Goal: Task Accomplishment & Management: Manage account settings

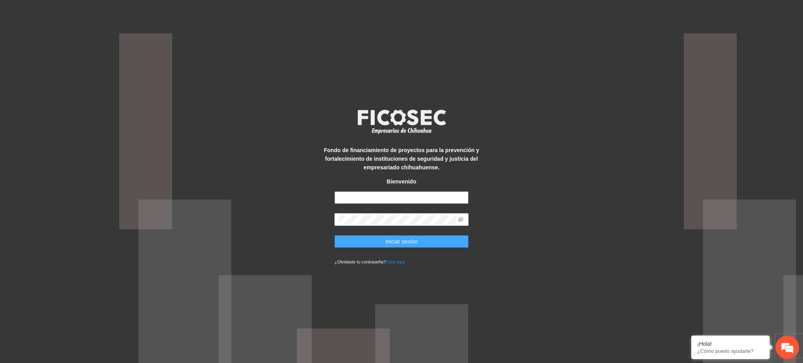
type input "**********"
click at [391, 237] on span "Iniciar sesión" at bounding box center [402, 241] width 32 height 9
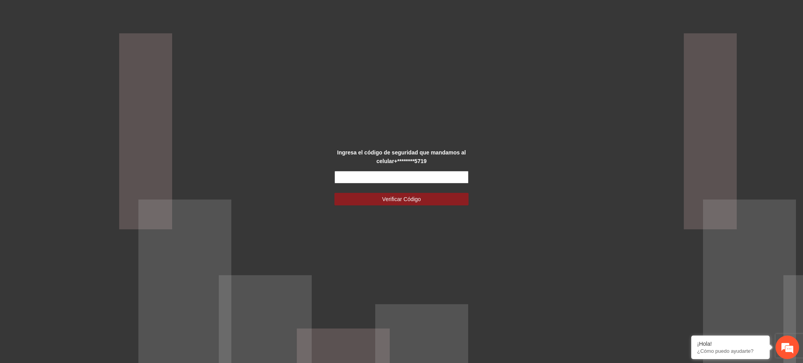
click at [380, 181] on input "text" at bounding box center [402, 177] width 134 height 13
type input "******"
click at [411, 199] on span "Verificar Código" at bounding box center [401, 199] width 39 height 9
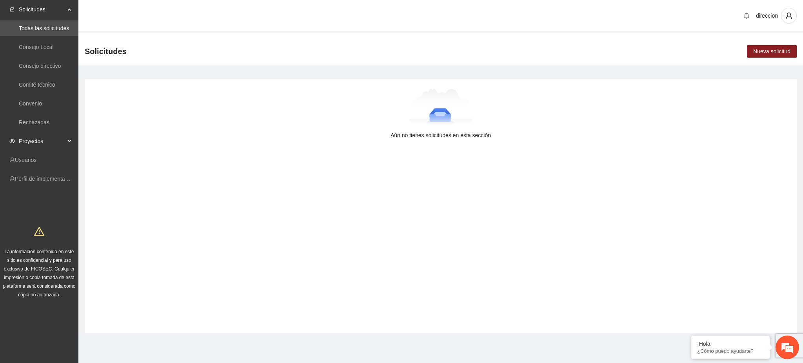
click at [40, 139] on span "Proyectos" at bounding box center [42, 141] width 46 height 16
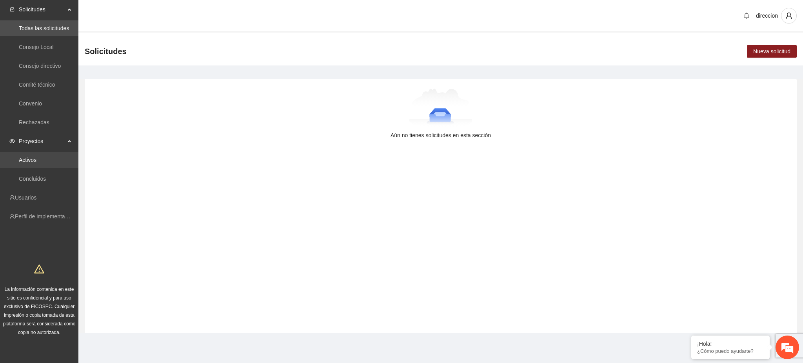
click at [31, 160] on link "Activos" at bounding box center [28, 160] width 18 height 6
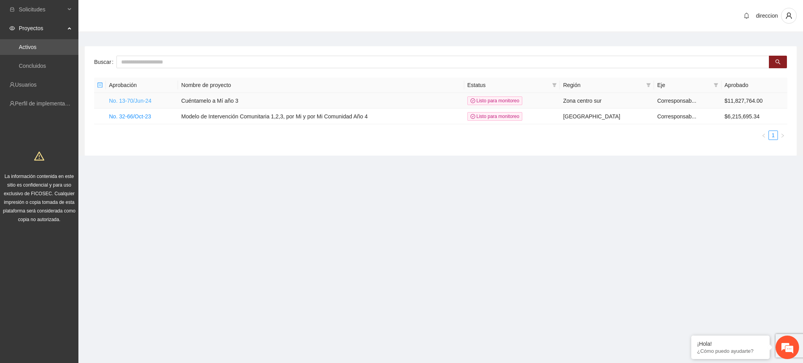
click at [139, 103] on link "No. 13-70/Jun-24" at bounding box center [130, 101] width 42 height 6
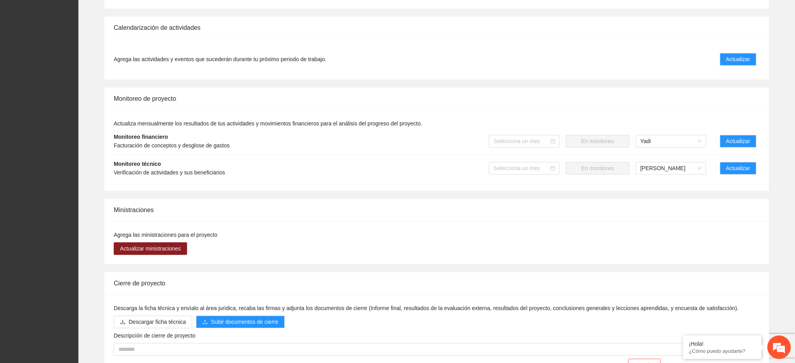
click at [739, 167] on li "Monitoreo técnico Verificación de actividades y sus beneficiarios Selecciona un…" at bounding box center [437, 168] width 646 height 27
click at [739, 168] on li "Monitoreo técnico Verificación de actividades y sus beneficiarios Selecciona un…" at bounding box center [437, 168] width 646 height 27
click at [738, 164] on span "Actualizar" at bounding box center [738, 168] width 24 height 9
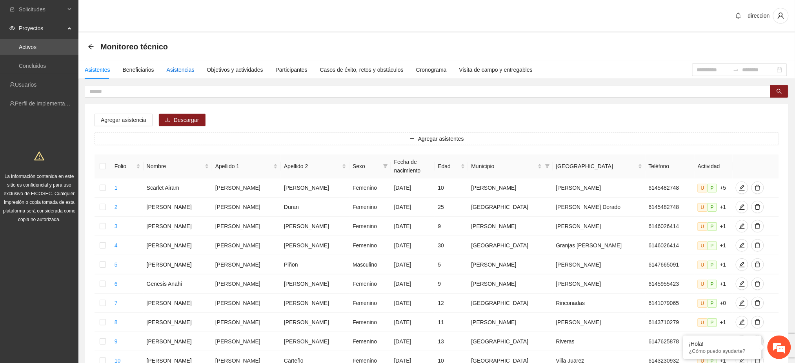
click at [179, 67] on div "Asistencias" at bounding box center [181, 70] width 28 height 9
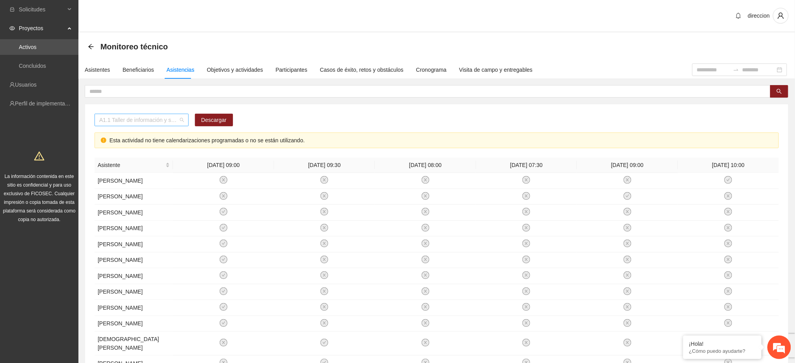
click at [178, 121] on span "A1.1 Taller de información y sensibilización sobre violencia sexual infantil pa…" at bounding box center [141, 120] width 85 height 12
click at [142, 122] on span "A1.1 Taller de información y sensibilización sobre violencia sexual infantil pa…" at bounding box center [141, 120] width 85 height 12
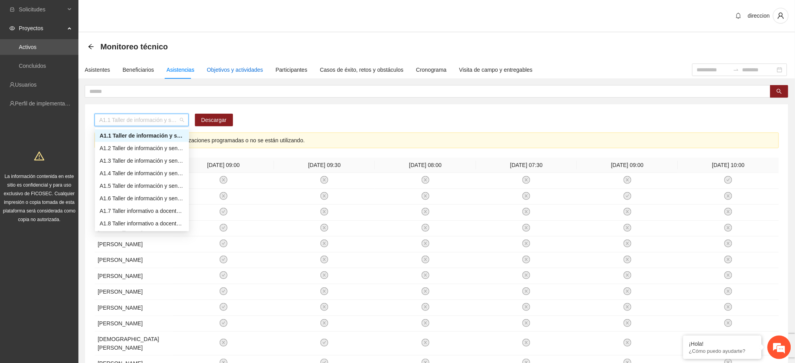
click at [230, 68] on div "Objetivos y actividades" at bounding box center [235, 70] width 56 height 9
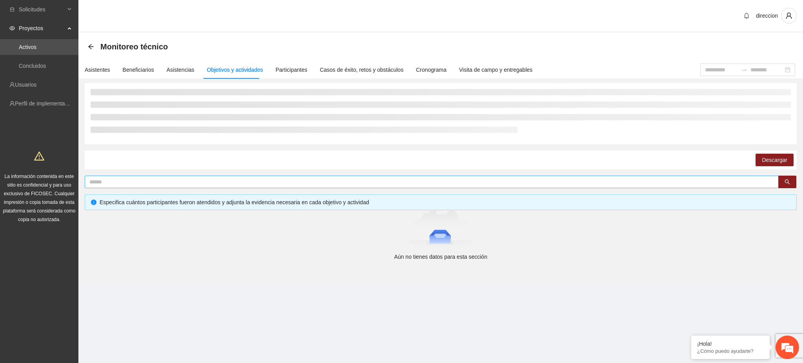
click at [151, 179] on input "text" at bounding box center [428, 182] width 679 height 9
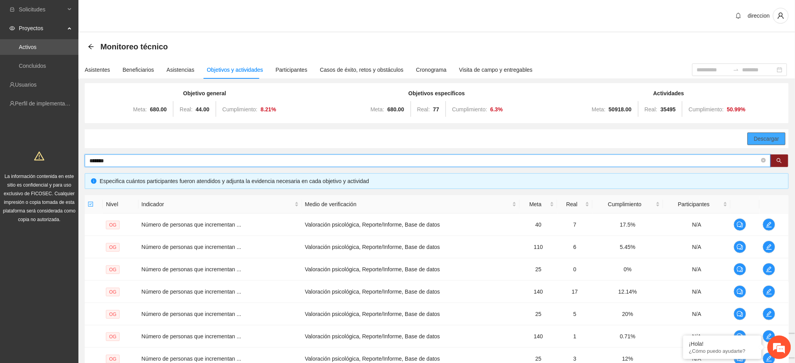
click at [777, 138] on span "Descargar" at bounding box center [766, 139] width 25 height 9
click at [783, 159] on button "button" at bounding box center [779, 161] width 18 height 13
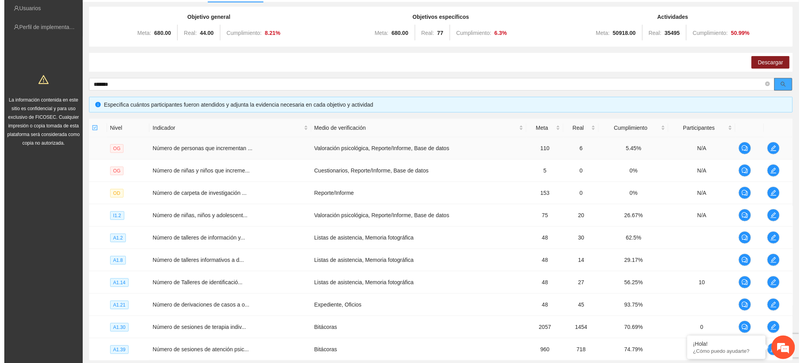
scroll to position [149, 0]
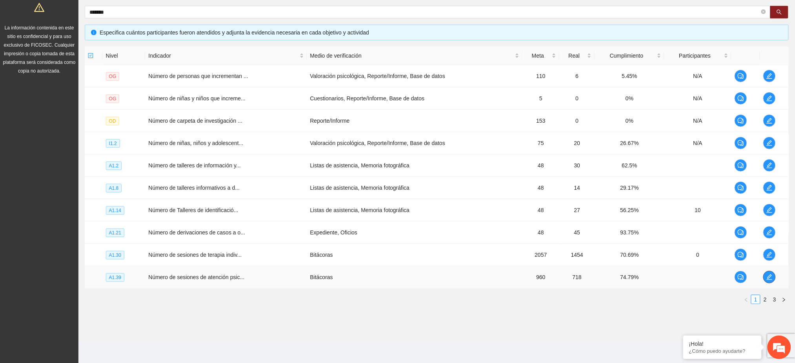
click at [765, 278] on span "edit" at bounding box center [770, 277] width 12 height 6
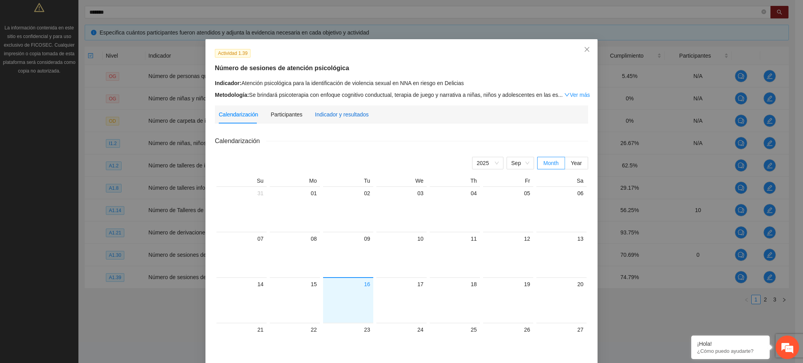
click at [330, 116] on div "Indicador y resultados" at bounding box center [342, 114] width 54 height 9
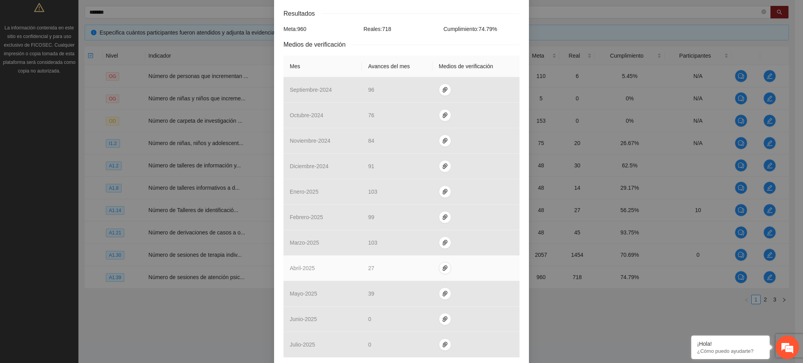
scroll to position [207, 0]
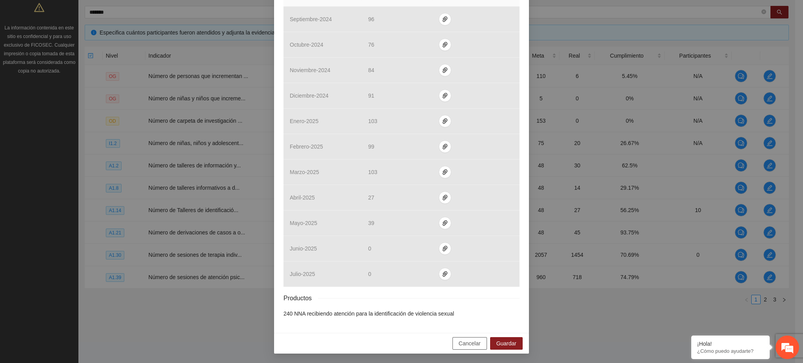
click at [475, 342] on span "Cancelar" at bounding box center [470, 343] width 22 height 9
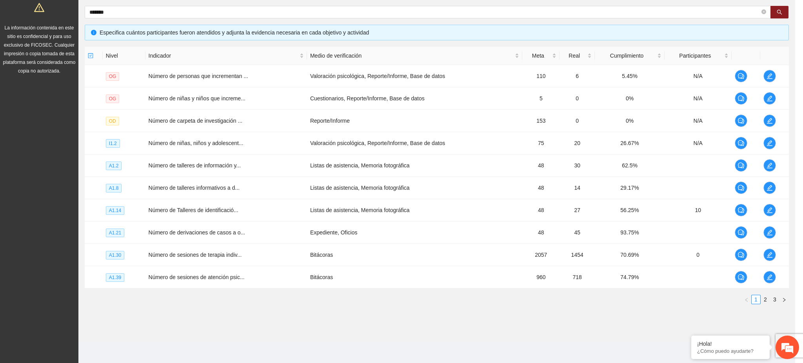
scroll to position [167, 0]
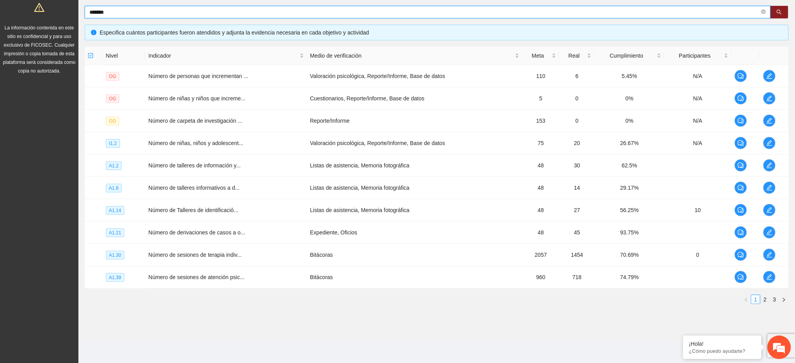
drag, startPoint x: 108, startPoint y: 11, endPoint x: 74, endPoint y: 24, distance: 36.4
click at [78, 18] on section "Solicitudes Proyectos Activos Concluidos Usuarios Perfil de implementadora La i…" at bounding box center [397, 107] width 795 height 513
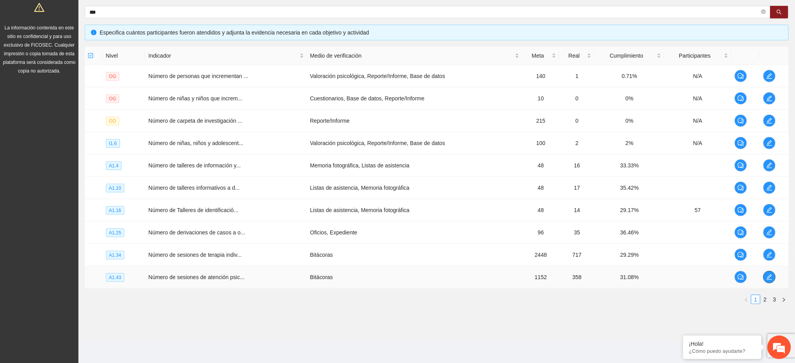
click at [769, 275] on icon "edit" at bounding box center [769, 277] width 6 height 6
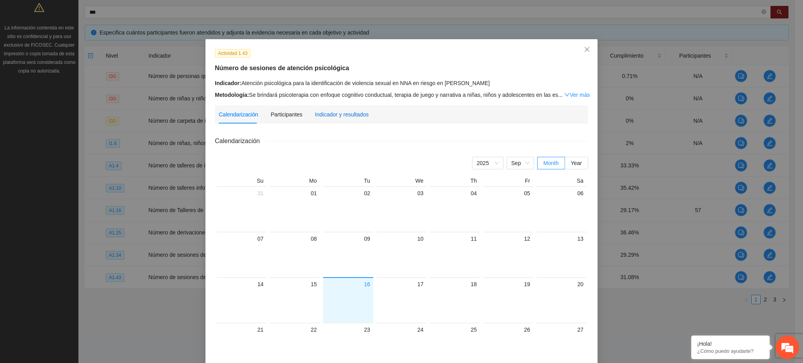
click at [335, 111] on div "Indicador y resultados" at bounding box center [342, 114] width 54 height 9
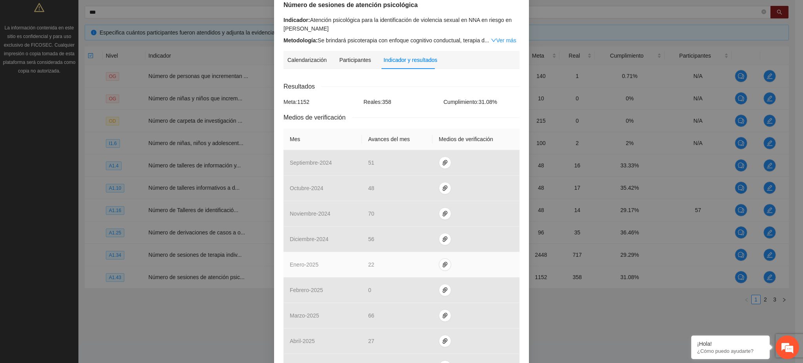
scroll to position [207, 0]
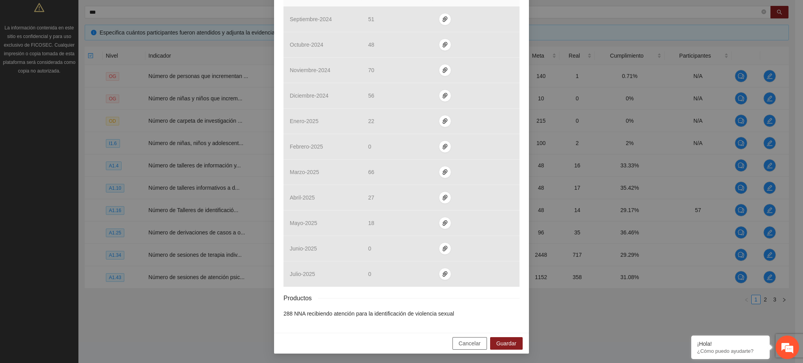
click at [482, 343] on button "Cancelar" at bounding box center [470, 343] width 35 height 13
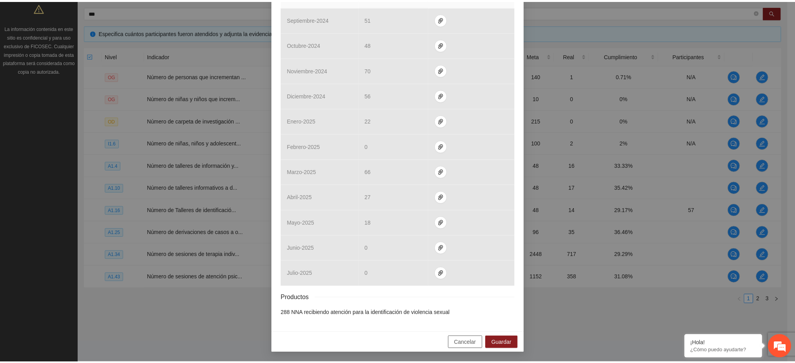
scroll to position [167, 0]
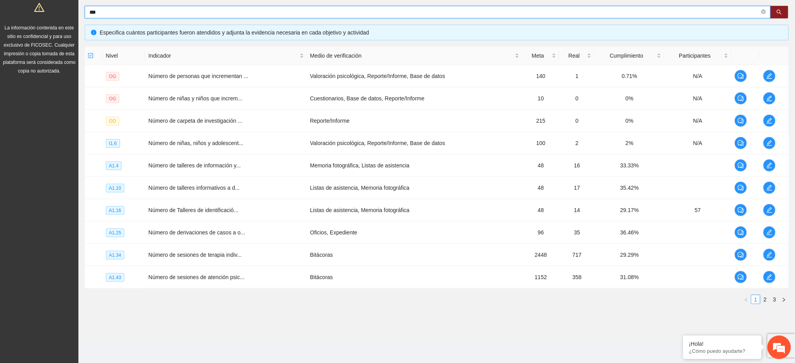
drag, startPoint x: 105, startPoint y: 11, endPoint x: 74, endPoint y: 11, distance: 31.0
click at [74, 11] on section "Solicitudes Proyectos Activos Concluidos Usuarios Perfil de implementadora La i…" at bounding box center [397, 107] width 795 height 513
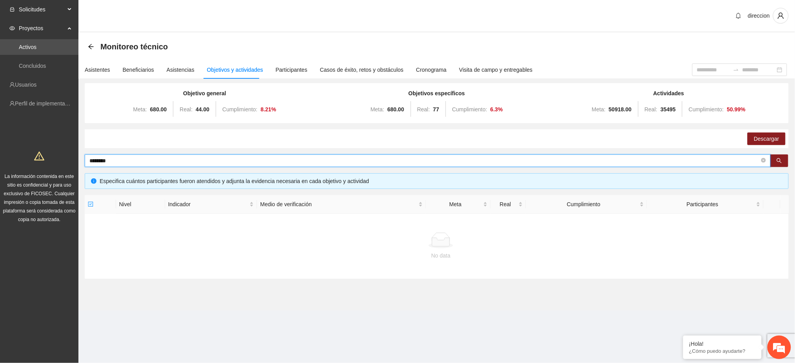
scroll to position [0, 0]
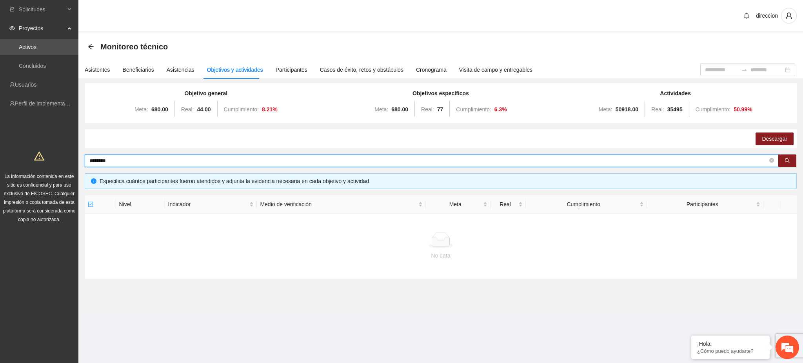
click at [116, 162] on input "********" at bounding box center [428, 161] width 679 height 9
type input "*********"
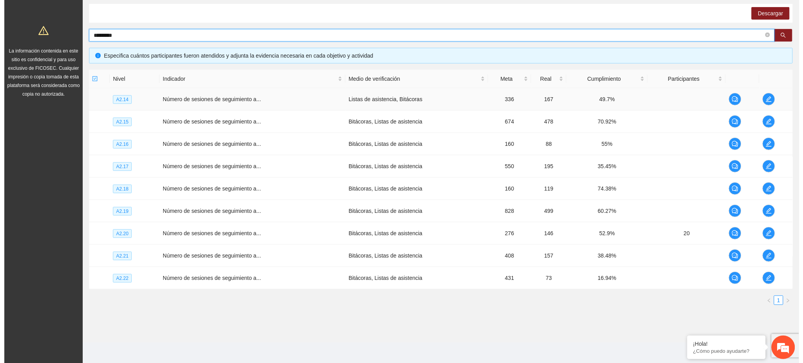
scroll to position [127, 0]
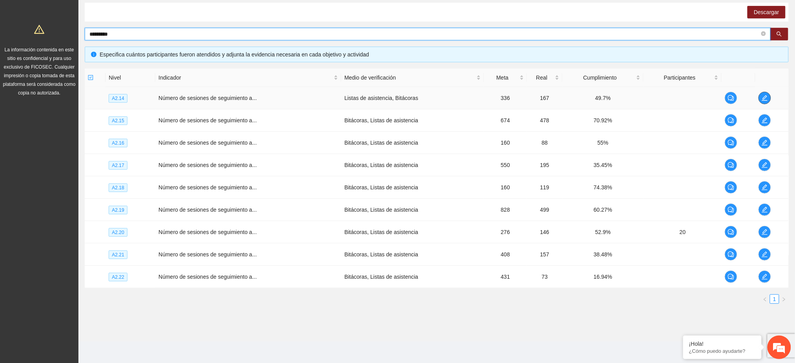
click at [763, 98] on icon "edit" at bounding box center [764, 97] width 5 height 5
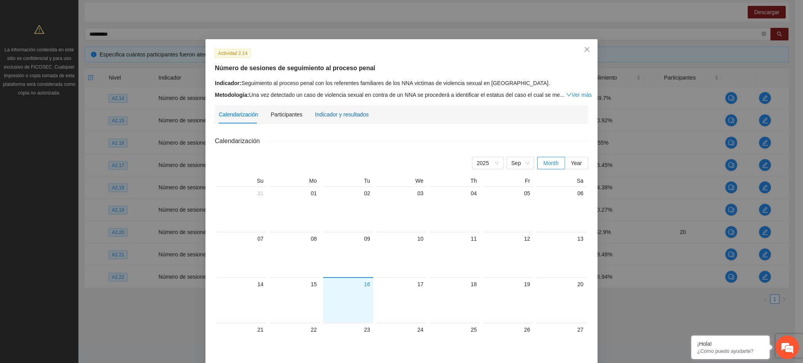
click at [353, 111] on div "Indicador y resultados" at bounding box center [342, 114] width 54 height 9
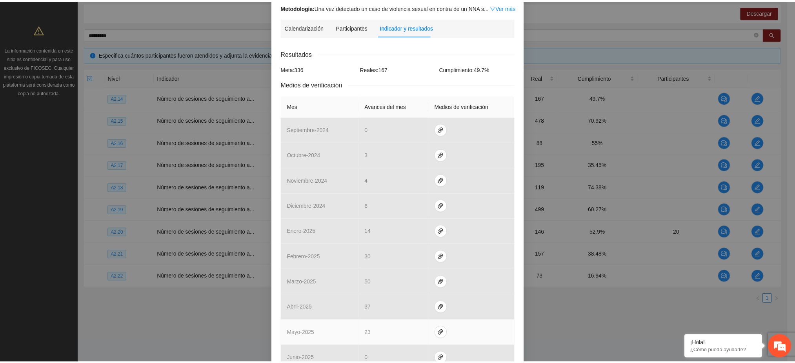
scroll to position [0, 0]
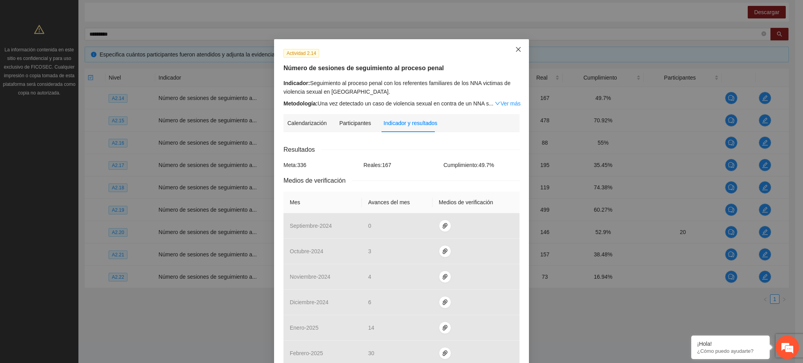
click at [516, 49] on icon "close" at bounding box center [518, 49] width 6 height 6
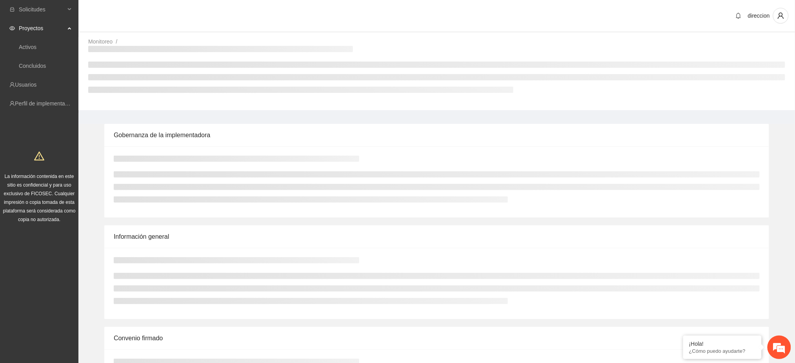
click at [105, 70] on ul at bounding box center [436, 77] width 697 height 31
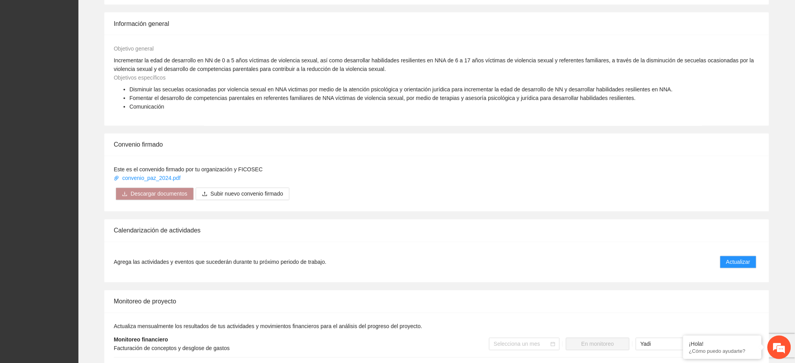
scroll to position [523, 0]
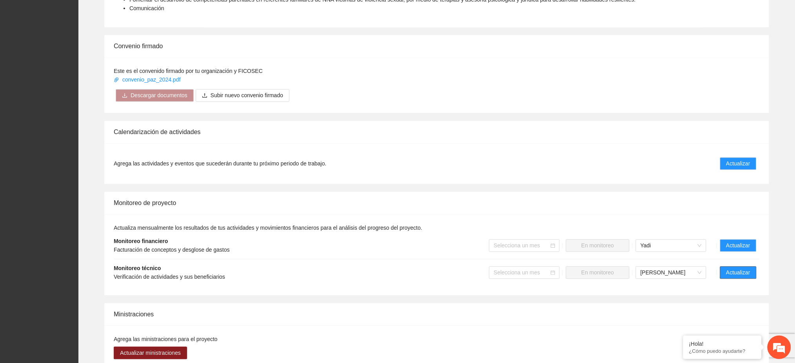
click at [732, 269] on span "Actualizar" at bounding box center [738, 273] width 24 height 9
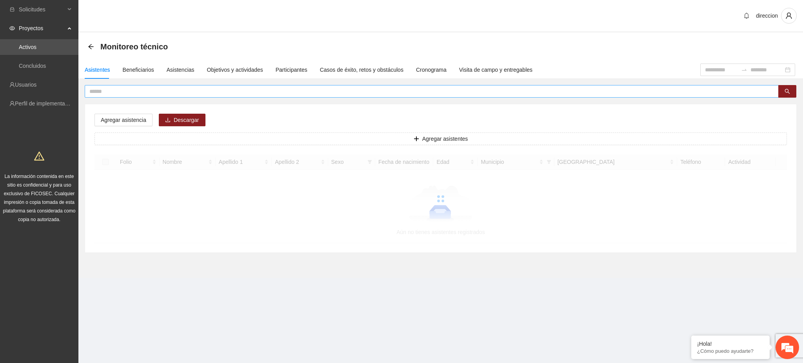
click at [135, 91] on input "text" at bounding box center [428, 91] width 679 height 9
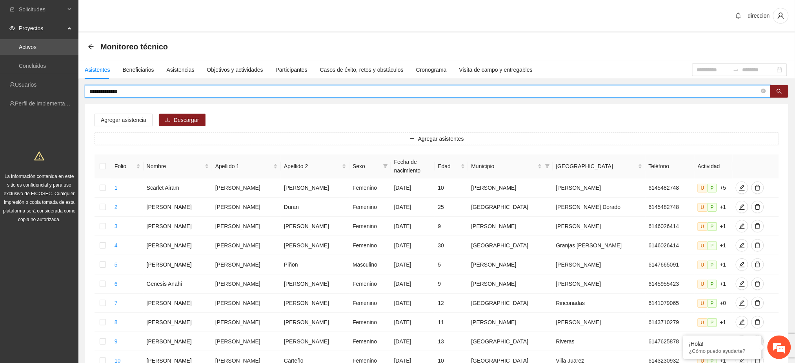
type input "**********"
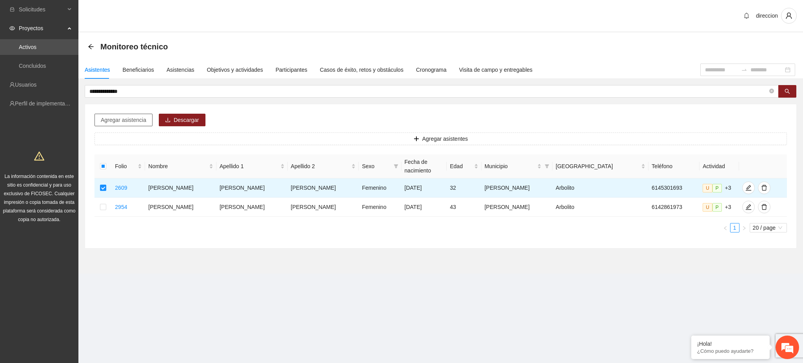
click at [137, 120] on span "Agregar asistencia" at bounding box center [124, 120] width 46 height 9
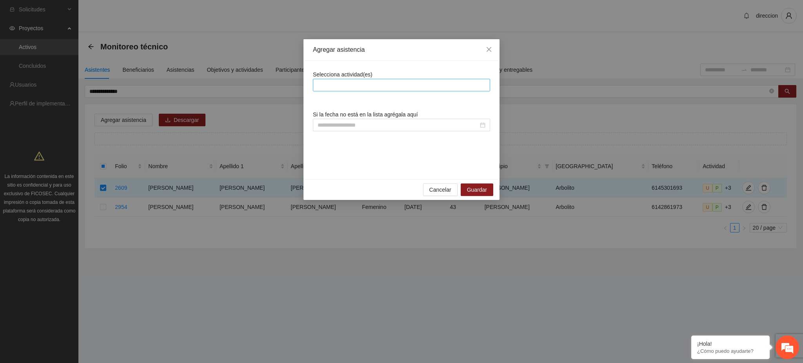
click at [333, 86] on div at bounding box center [401, 84] width 173 height 9
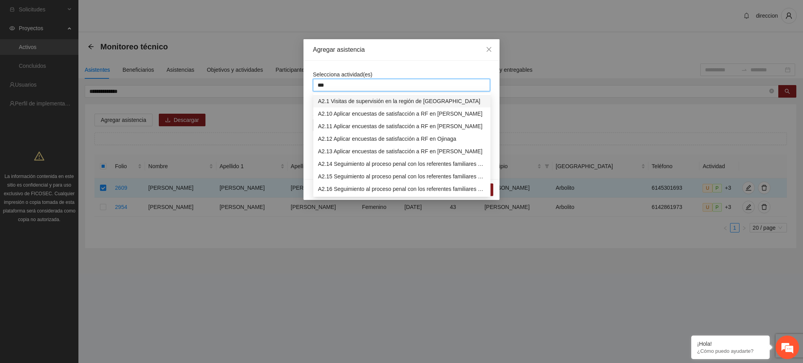
type input "****"
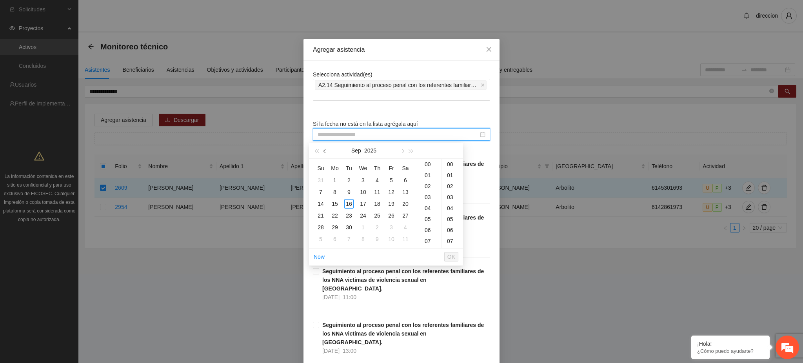
click at [325, 151] on span "button" at bounding box center [326, 151] width 4 height 4
click at [353, 195] on div "5" at bounding box center [348, 191] width 9 height 9
click at [429, 204] on div "12" at bounding box center [430, 200] width 22 height 11
type input "**********"
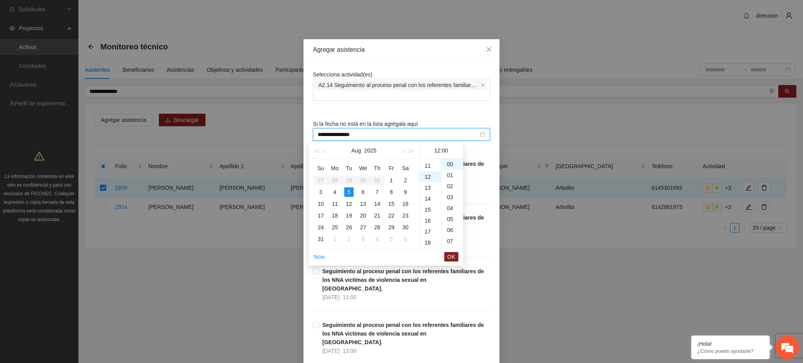
scroll to position [132, 0]
click at [453, 256] on span "OK" at bounding box center [452, 257] width 8 height 9
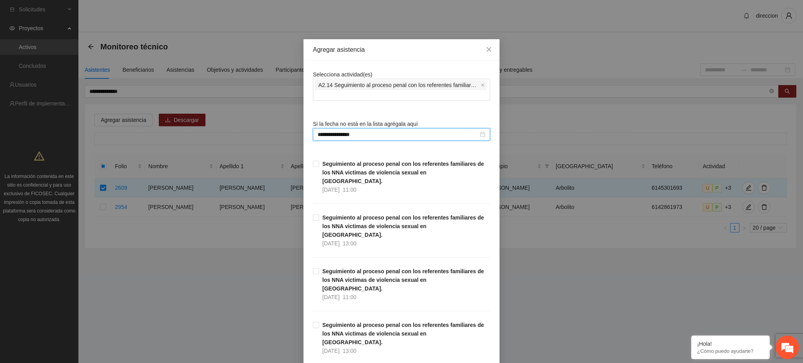
click at [509, 277] on div "**********" at bounding box center [401, 181] width 803 height 363
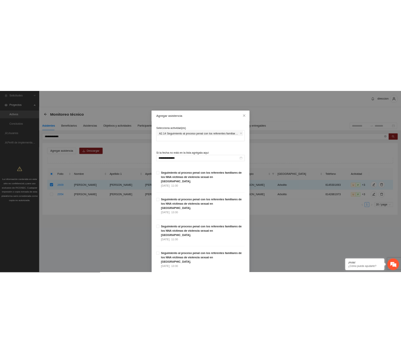
scroll to position [2473, 0]
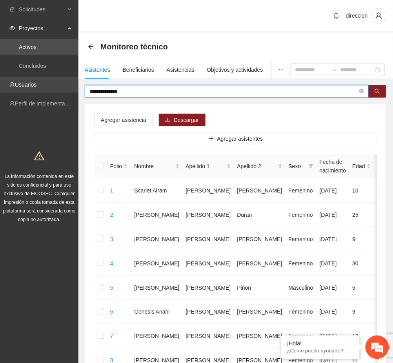
drag, startPoint x: 145, startPoint y: 88, endPoint x: 66, endPoint y: 91, distance: 78.5
type input "**********"
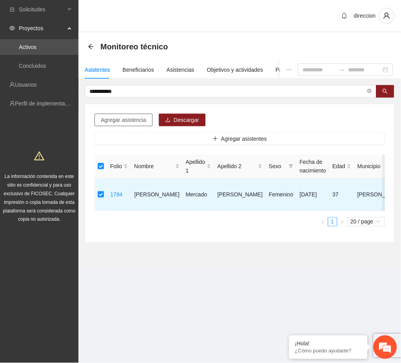
click at [126, 122] on span "Agregar asistencia" at bounding box center [124, 120] width 46 height 9
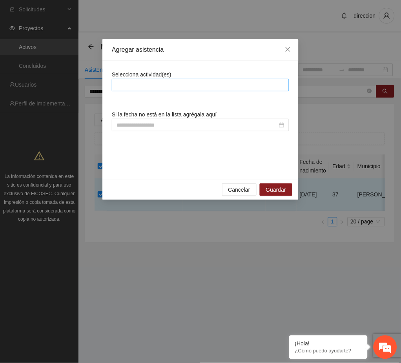
click at [175, 79] on div at bounding box center [200, 85] width 177 height 13
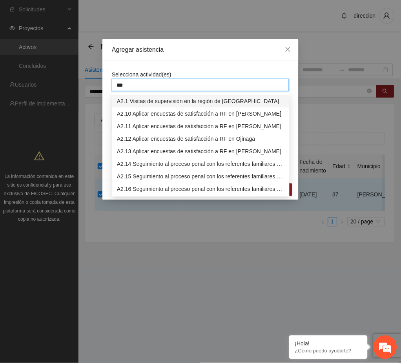
type input "****"
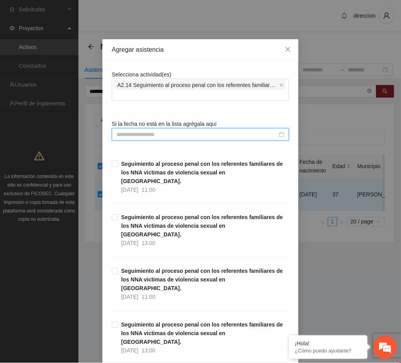
click at [129, 134] on input at bounding box center [196, 134] width 161 height 9
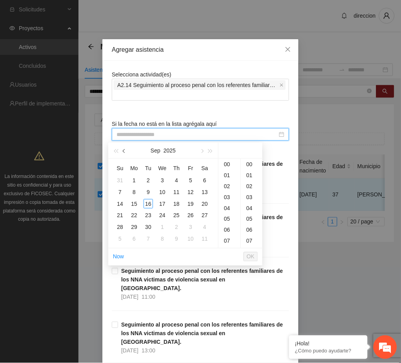
click at [123, 152] on span "button" at bounding box center [125, 151] width 4 height 4
type input "**********"
click at [148, 204] on div "12" at bounding box center [148, 203] width 9 height 9
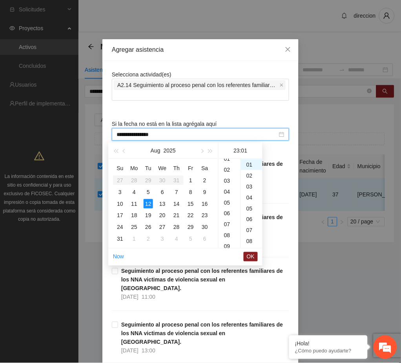
scroll to position [95, 0]
click at [228, 212] on div "13" at bounding box center [229, 211] width 22 height 11
click at [243, 164] on div "00" at bounding box center [252, 164] width 22 height 11
type input "**********"
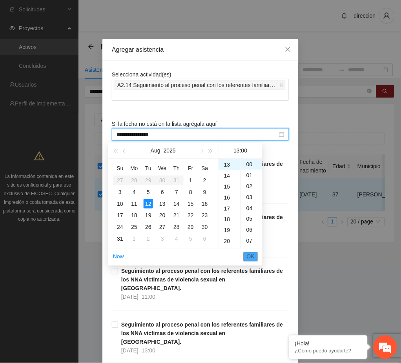
click at [251, 254] on span "OK" at bounding box center [251, 257] width 8 height 9
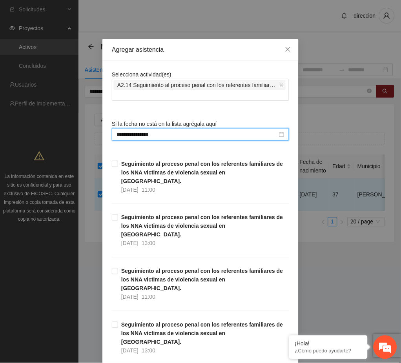
click at [341, 293] on div "**********" at bounding box center [200, 181] width 401 height 363
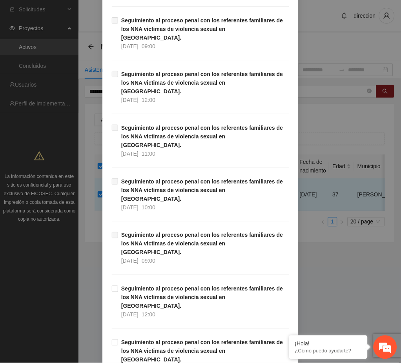
scroll to position [2473, 0]
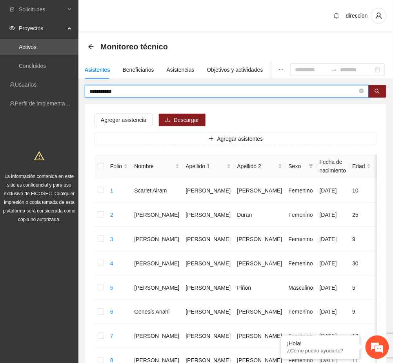
drag, startPoint x: 142, startPoint y: 93, endPoint x: 83, endPoint y: 92, distance: 58.5
click at [139, 91] on input "******" at bounding box center [223, 91] width 268 height 9
click at [377, 93] on icon "search" at bounding box center [377, 91] width 5 height 5
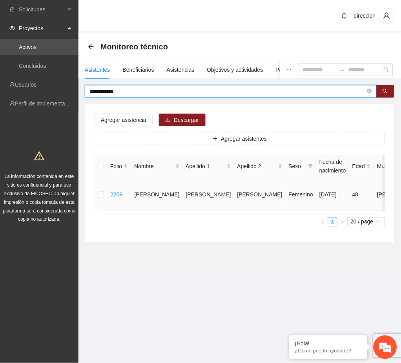
type input "**********"
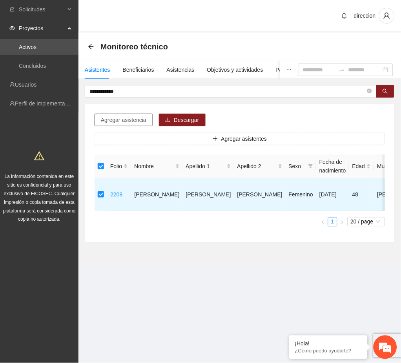
click at [114, 124] on button "Agregar asistencia" at bounding box center [124, 120] width 58 height 13
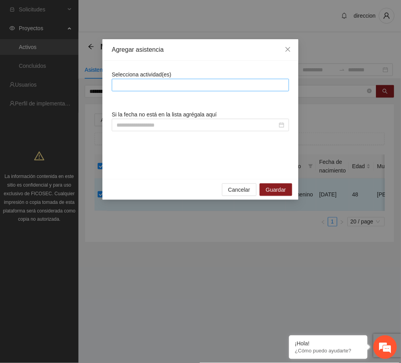
click at [138, 87] on div at bounding box center [200, 84] width 173 height 9
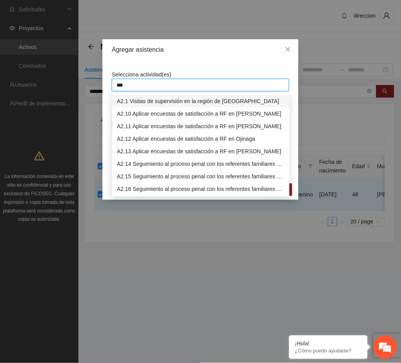
type input "****"
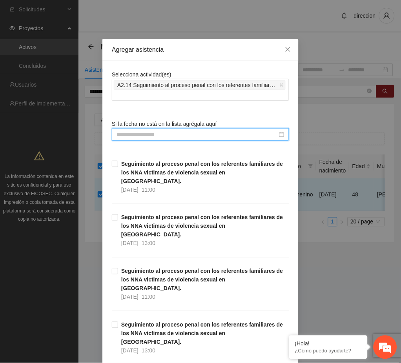
click at [187, 137] on input at bounding box center [196, 134] width 161 height 9
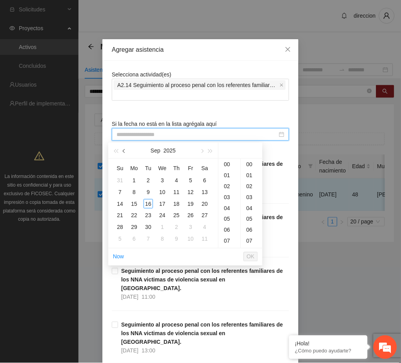
click at [124, 149] on span "button" at bounding box center [125, 151] width 4 height 4
click at [150, 206] on div "12" at bounding box center [148, 203] width 9 height 9
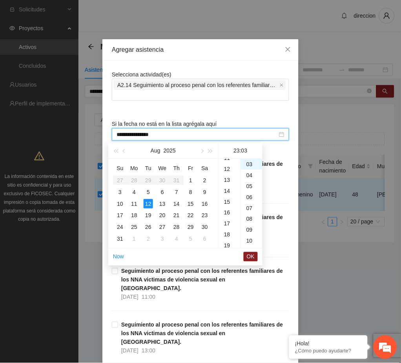
scroll to position [95, 0]
click at [227, 220] on div "14" at bounding box center [229, 222] width 22 height 11
click at [251, 164] on div "00" at bounding box center [252, 164] width 22 height 11
type input "**********"
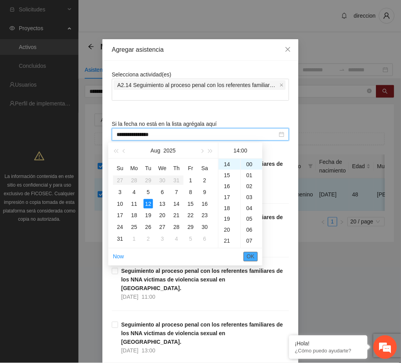
click at [248, 256] on span "OK" at bounding box center [251, 257] width 8 height 9
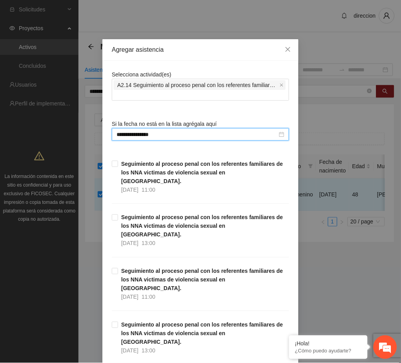
click at [317, 284] on div "**********" at bounding box center [200, 181] width 401 height 363
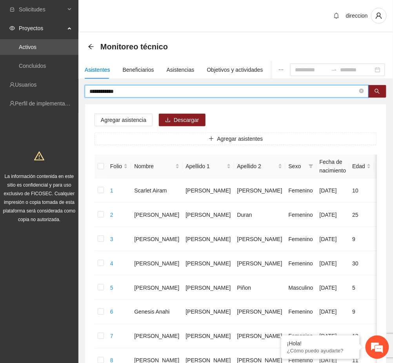
drag, startPoint x: 159, startPoint y: 91, endPoint x: 83, endPoint y: 104, distance: 76.7
type input "**********"
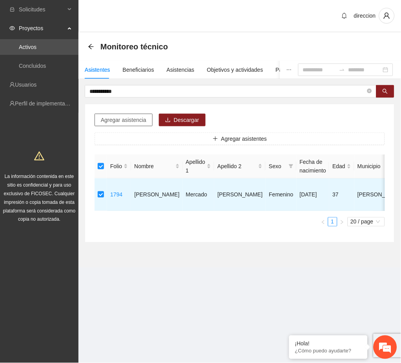
click at [135, 119] on span "Agregar asistencia" at bounding box center [124, 120] width 46 height 9
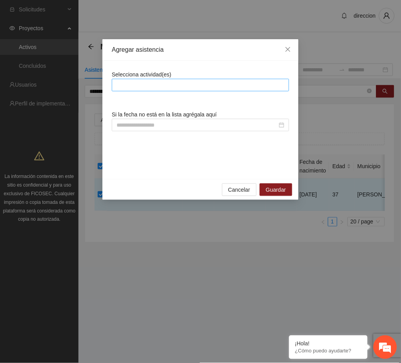
click at [155, 85] on div at bounding box center [200, 84] width 173 height 9
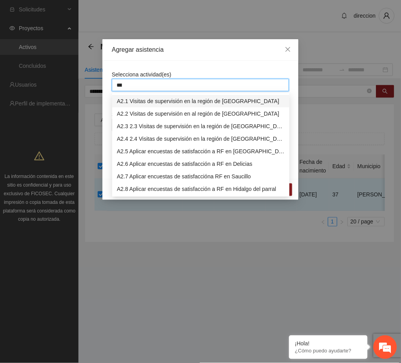
type input "****"
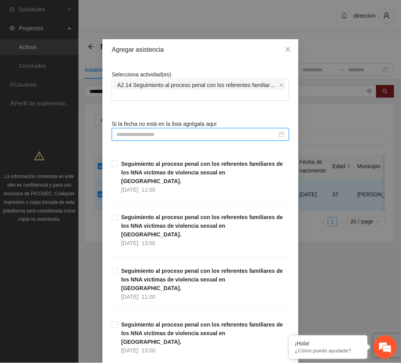
click at [159, 133] on input at bounding box center [196, 134] width 161 height 9
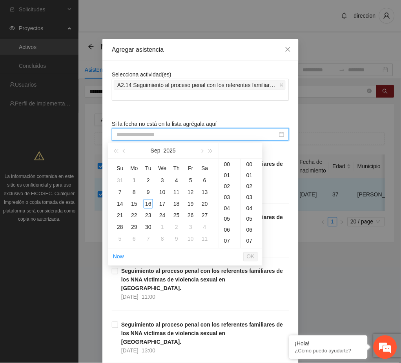
click at [159, 133] on input at bounding box center [196, 134] width 161 height 9
type input "**********"
click at [208, 275] on span "Seguimiento al proceso penal con los referentes familiares de los NNA victimas …" at bounding box center [203, 284] width 171 height 35
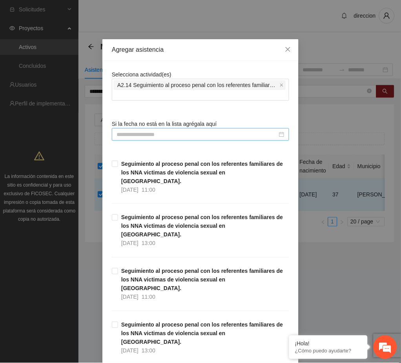
click at [133, 138] on input at bounding box center [196, 134] width 161 height 9
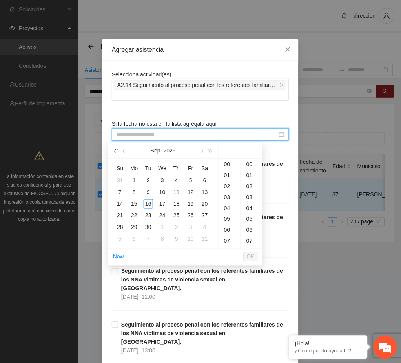
click at [120, 151] on button "button" at bounding box center [115, 151] width 9 height 16
click at [206, 153] on button "button" at bounding box center [210, 151] width 9 height 16
click at [126, 151] on span "button" at bounding box center [125, 151] width 4 height 4
click at [148, 217] on div "19" at bounding box center [148, 215] width 9 height 9
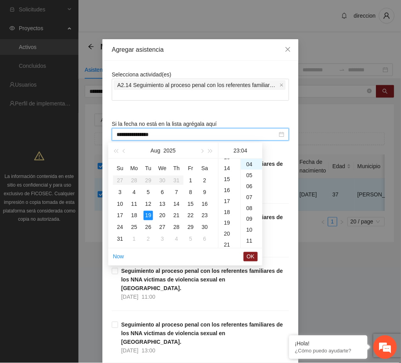
scroll to position [95, 0]
click at [226, 201] on div "12" at bounding box center [229, 200] width 22 height 11
click at [248, 165] on div "00" at bounding box center [252, 164] width 22 height 11
type input "**********"
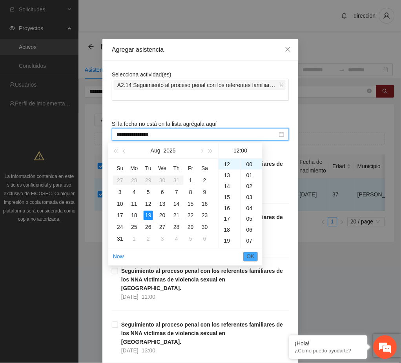
click at [249, 255] on span "OK" at bounding box center [251, 257] width 8 height 9
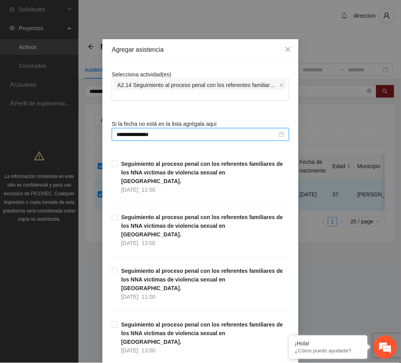
click at [299, 293] on div "**********" at bounding box center [200, 181] width 401 height 363
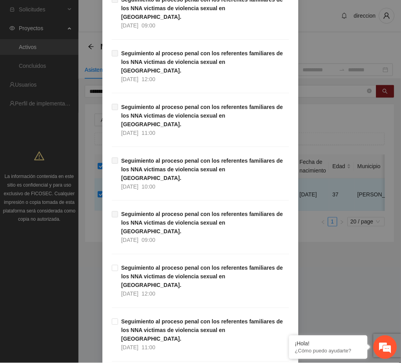
scroll to position [2473, 0]
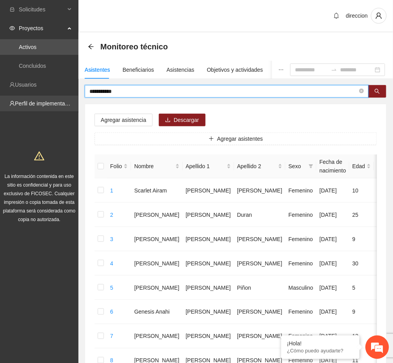
drag, startPoint x: 141, startPoint y: 89, endPoint x: 76, endPoint y: 99, distance: 65.1
type input "**********"
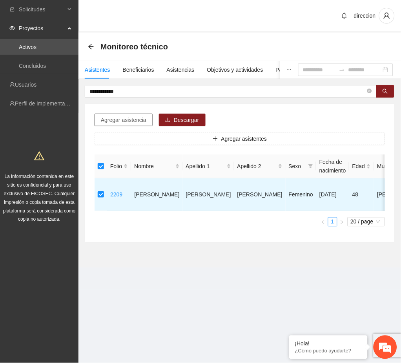
click at [142, 122] on span "Agregar asistencia" at bounding box center [124, 120] width 46 height 9
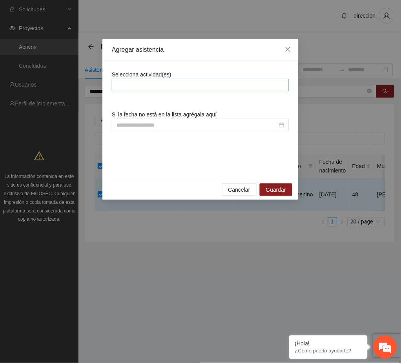
click at [165, 90] on div at bounding box center [200, 85] width 177 height 13
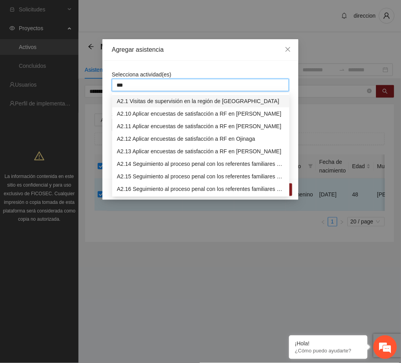
type input "****"
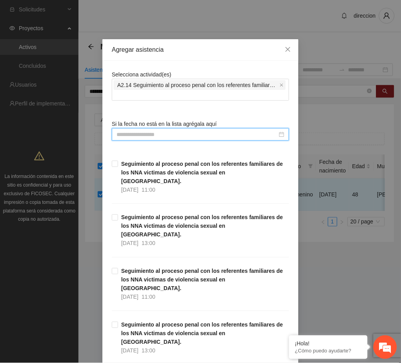
click at [149, 137] on input at bounding box center [196, 134] width 161 height 9
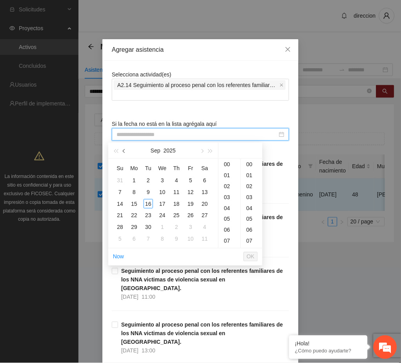
click at [124, 149] on button "button" at bounding box center [124, 151] width 9 height 16
click at [189, 215] on div "22" at bounding box center [190, 215] width 9 height 9
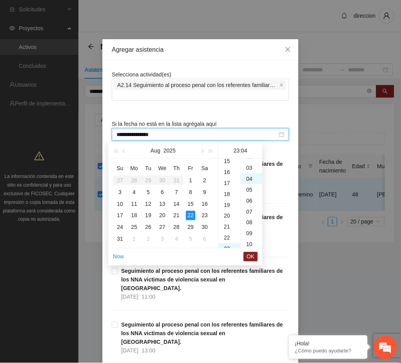
scroll to position [44, 0]
click at [227, 191] on div "11" at bounding box center [229, 189] width 22 height 11
click at [249, 164] on div "00" at bounding box center [252, 164] width 22 height 11
type input "**********"
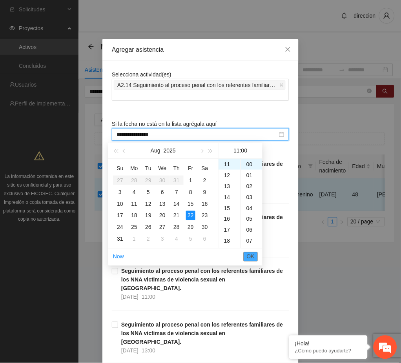
click at [252, 254] on span "OK" at bounding box center [251, 257] width 8 height 9
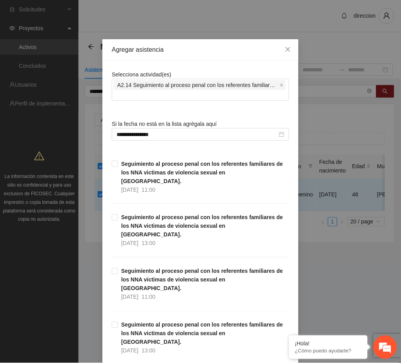
click at [311, 293] on div "**********" at bounding box center [200, 181] width 401 height 363
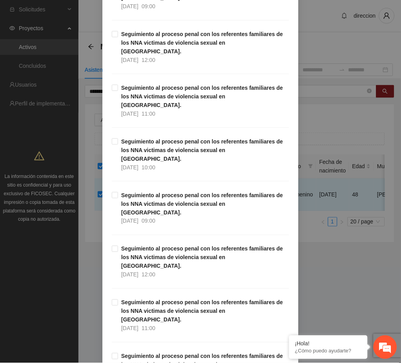
scroll to position [2473, 0]
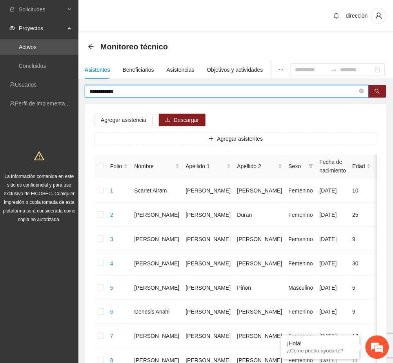
drag, startPoint x: 124, startPoint y: 88, endPoint x: 80, endPoint y: 92, distance: 44.1
type input "**********"
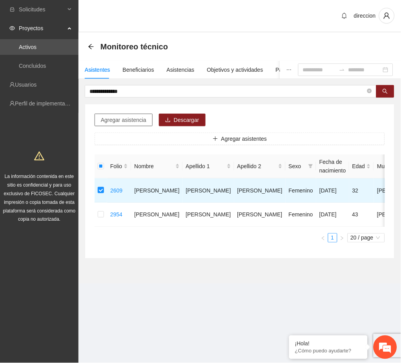
click at [121, 121] on span "Agregar asistencia" at bounding box center [124, 120] width 46 height 9
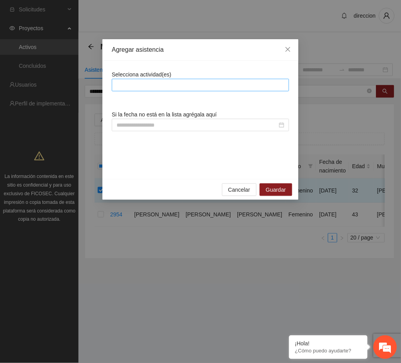
click at [148, 81] on div at bounding box center [200, 84] width 173 height 9
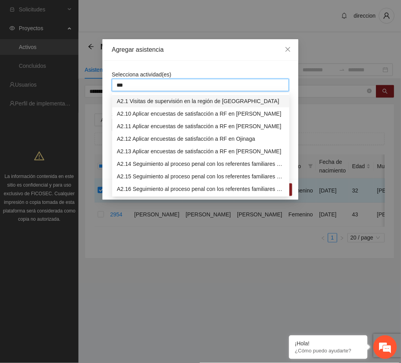
type input "****"
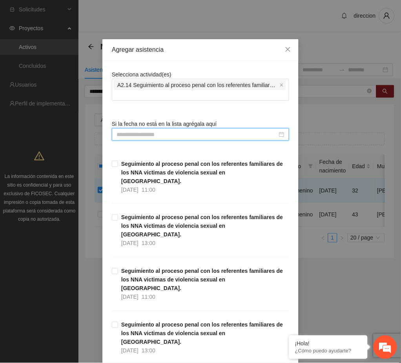
click at [160, 135] on input at bounding box center [196, 134] width 161 height 9
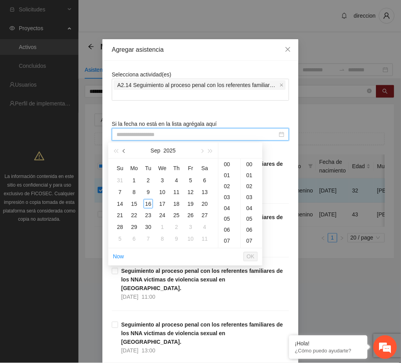
click at [126, 153] on button "button" at bounding box center [124, 151] width 9 height 16
click at [162, 225] on div "27" at bounding box center [162, 227] width 9 height 9
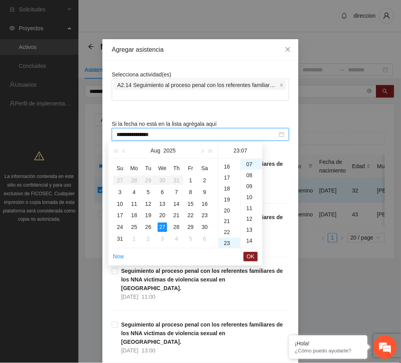
scroll to position [95, 0]
click at [228, 168] on div "09" at bounding box center [229, 167] width 22 height 11
click at [251, 165] on div "00" at bounding box center [252, 164] width 22 height 11
type input "**********"
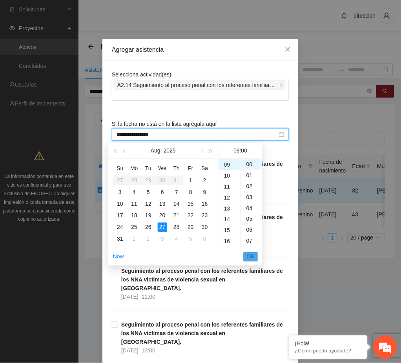
click at [250, 257] on span "OK" at bounding box center [251, 257] width 8 height 9
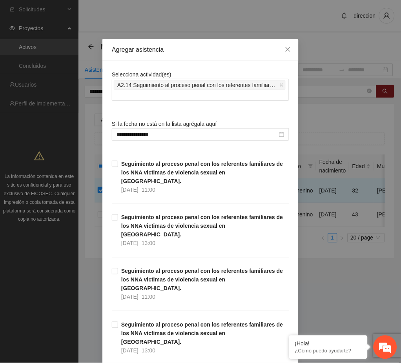
click at [310, 293] on div "**********" at bounding box center [200, 181] width 401 height 363
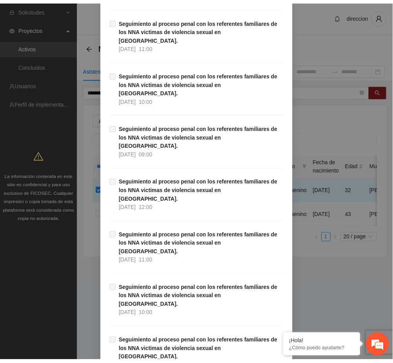
scroll to position [2473, 0]
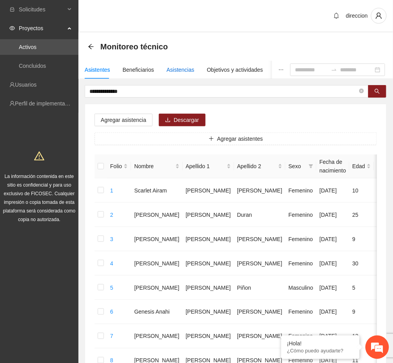
click at [180, 67] on div "Asistencias" at bounding box center [181, 70] width 28 height 9
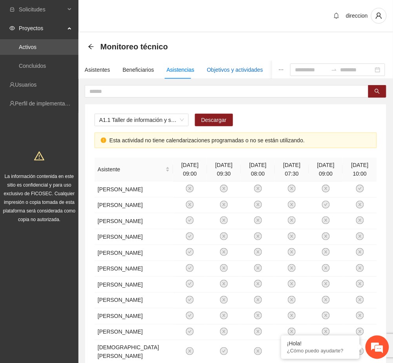
click at [217, 69] on div "Objetivos y actividades" at bounding box center [235, 70] width 56 height 9
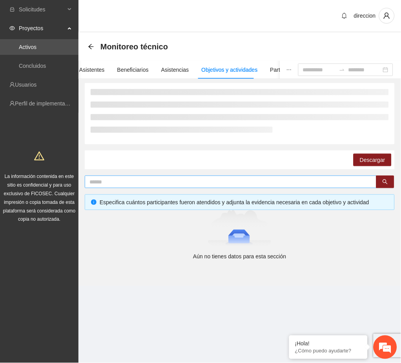
click at [136, 182] on input "text" at bounding box center [227, 182] width 276 height 9
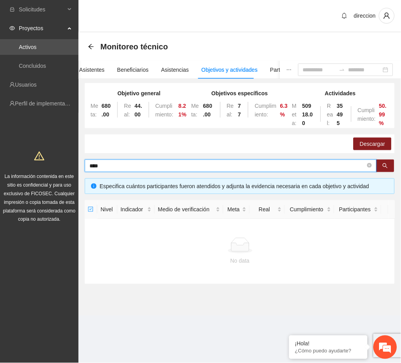
drag, startPoint x: 112, startPoint y: 164, endPoint x: 73, endPoint y: 165, distance: 39.2
click at [73, 165] on section "Solicitudes Proyectos Activos Concluidos Usuarios Perfil de implementadora La i…" at bounding box center [200, 181] width 401 height 363
type input "******"
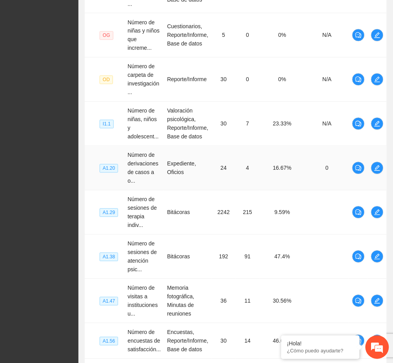
scroll to position [382, 0]
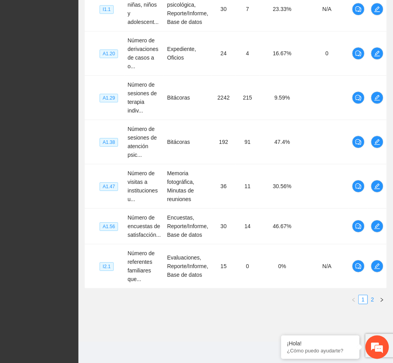
click at [371, 301] on link "2" at bounding box center [372, 299] width 9 height 9
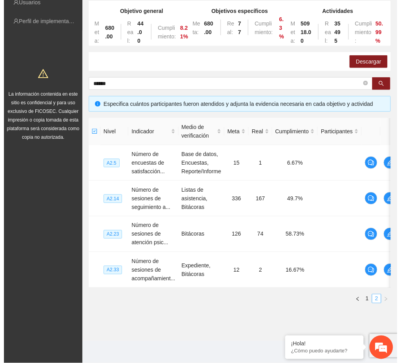
scroll to position [90, 0]
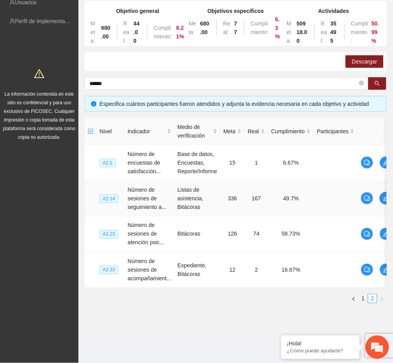
click at [384, 195] on icon "edit" at bounding box center [386, 198] width 6 height 6
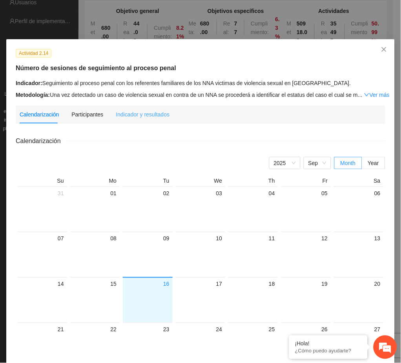
click at [144, 120] on div "Indicador y resultados" at bounding box center [143, 115] width 54 height 18
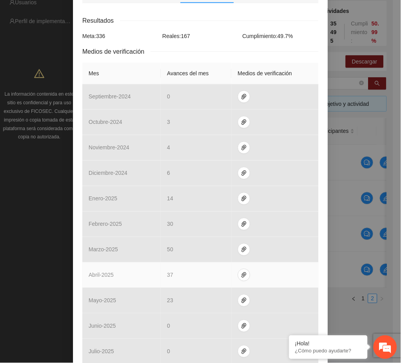
scroll to position [233, 0]
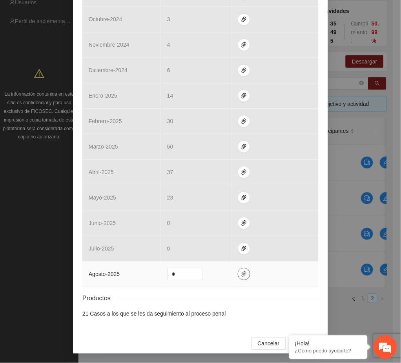
click at [241, 277] on icon "paper-clip" at bounding box center [244, 274] width 6 height 6
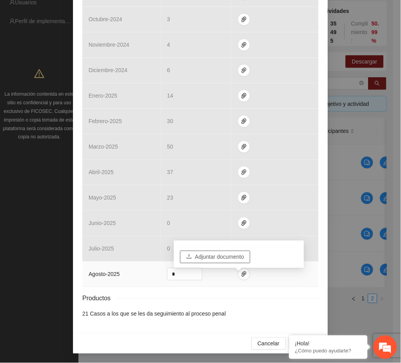
click at [206, 253] on span "Adjuntar documento" at bounding box center [219, 257] width 49 height 9
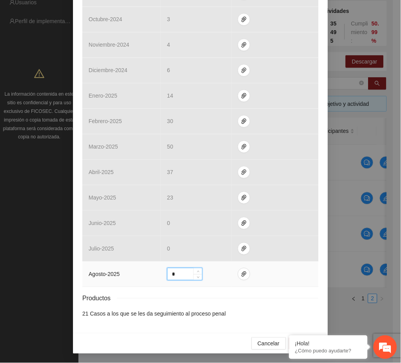
drag, startPoint x: 176, startPoint y: 277, endPoint x: 158, endPoint y: 278, distance: 18.1
click at [161, 278] on td "*" at bounding box center [196, 274] width 71 height 25
type input "*"
click at [289, 344] on button "Guardar" at bounding box center [305, 343] width 33 height 13
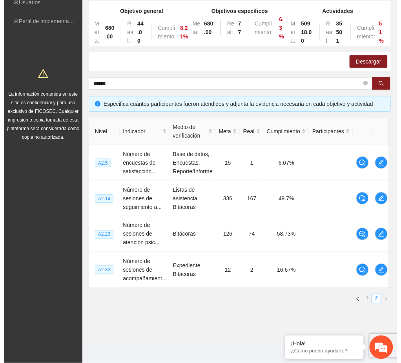
scroll to position [0, 0]
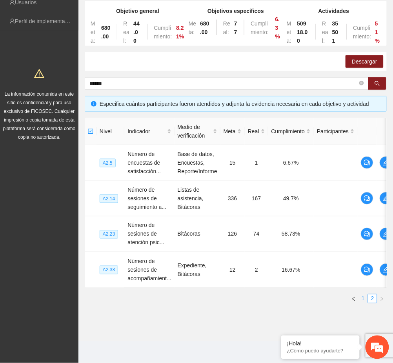
click at [364, 299] on link "1" at bounding box center [363, 299] width 9 height 9
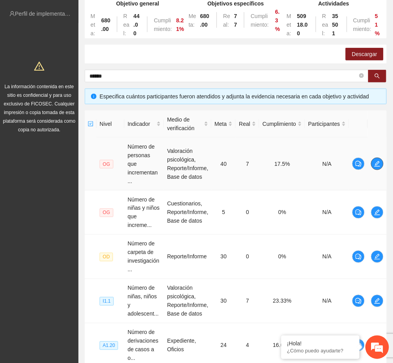
click at [375, 166] on icon "edit" at bounding box center [377, 164] width 6 height 6
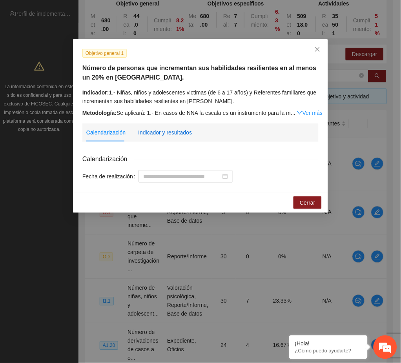
click at [180, 135] on div "Indicador y resultados" at bounding box center [165, 132] width 54 height 9
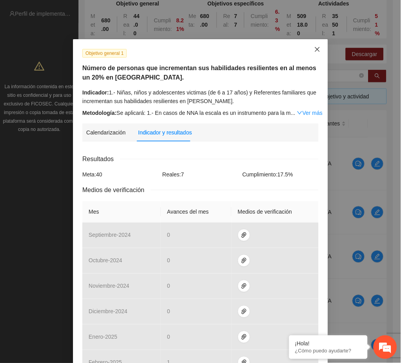
click at [317, 54] on span "Close" at bounding box center [317, 49] width 21 height 21
